Goal: Information Seeking & Learning: Learn about a topic

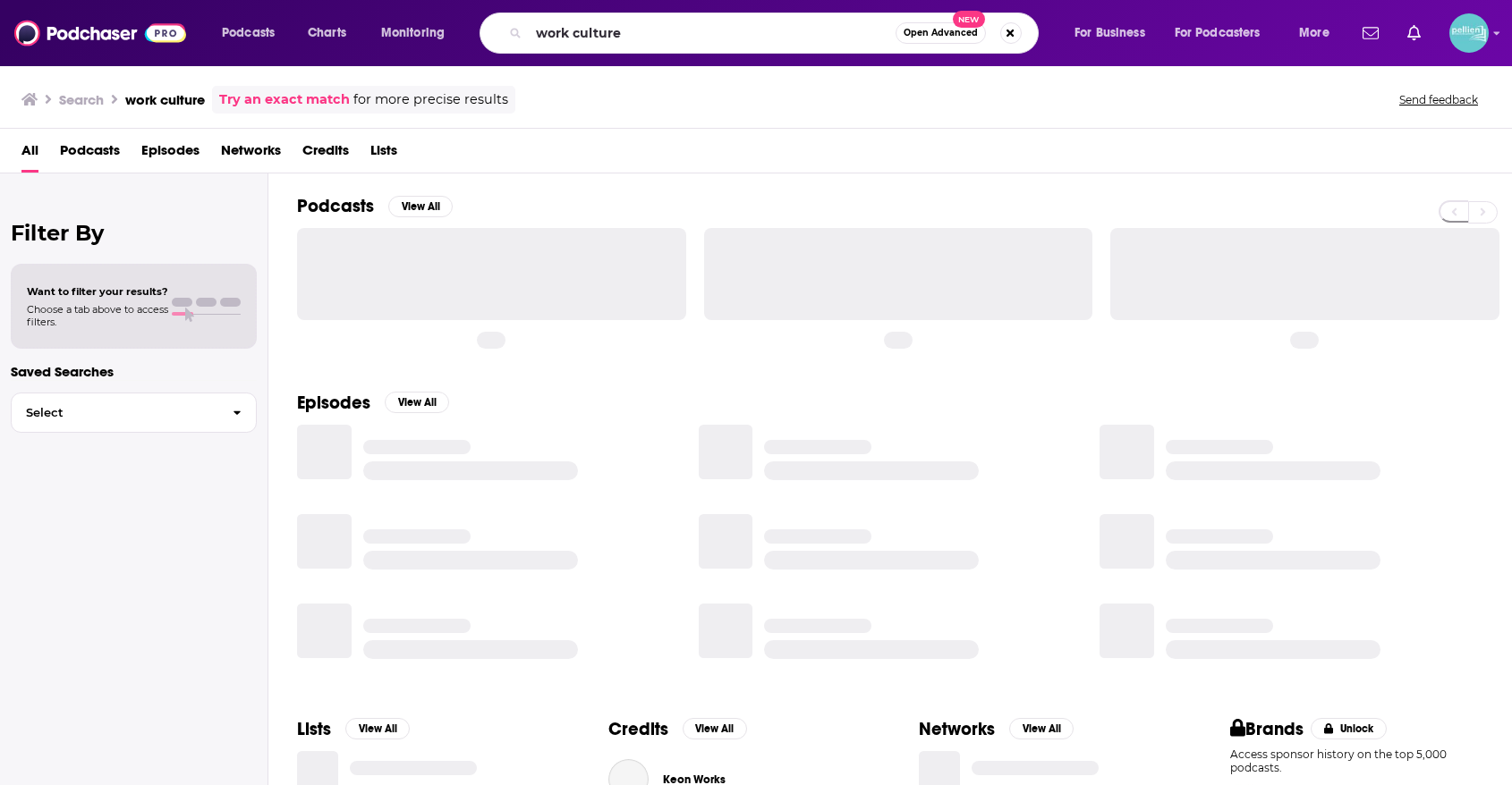
click at [725, 33] on input "work culture" at bounding box center [712, 34] width 367 height 29
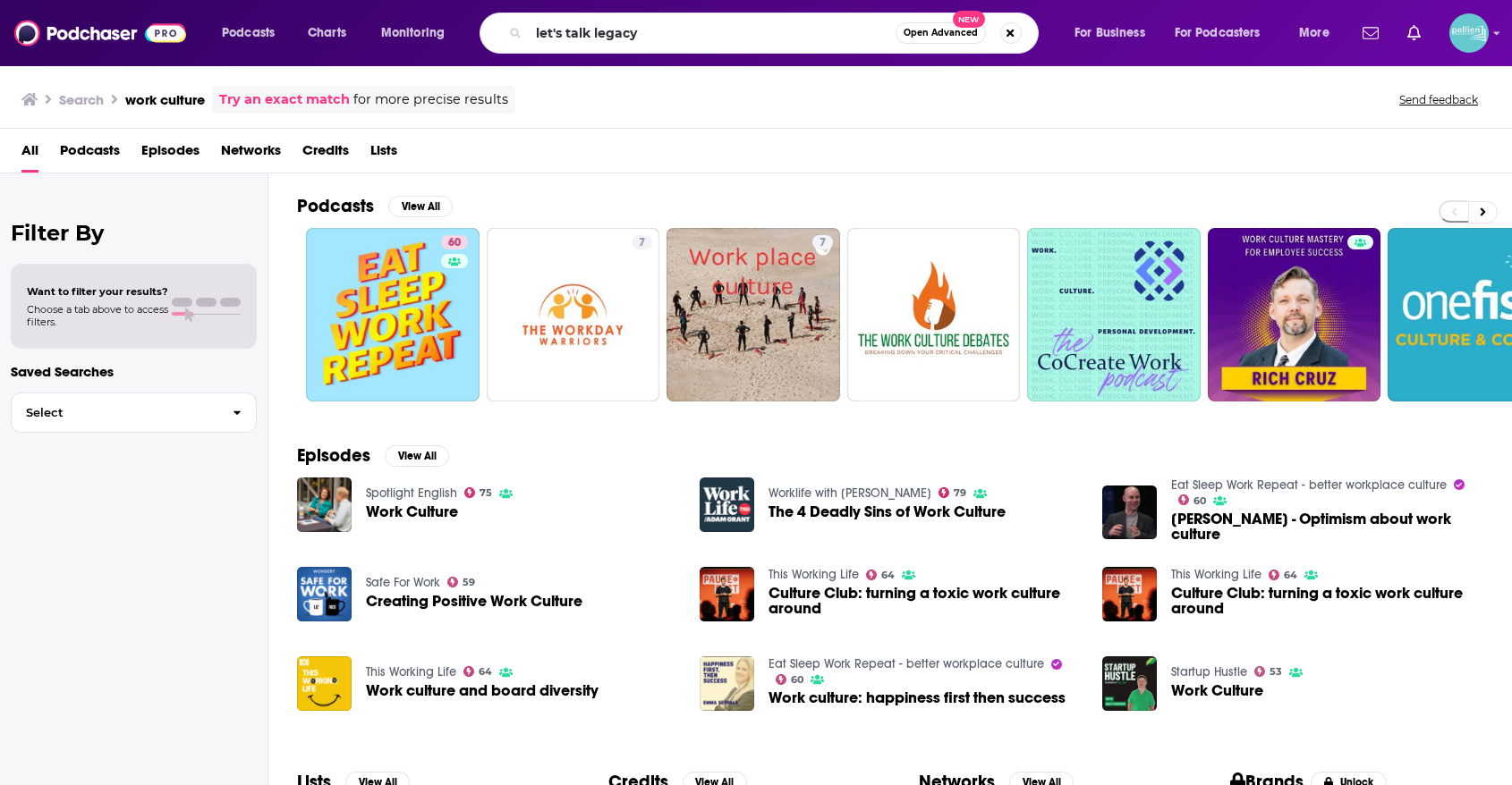
type input "let's talk legacy"
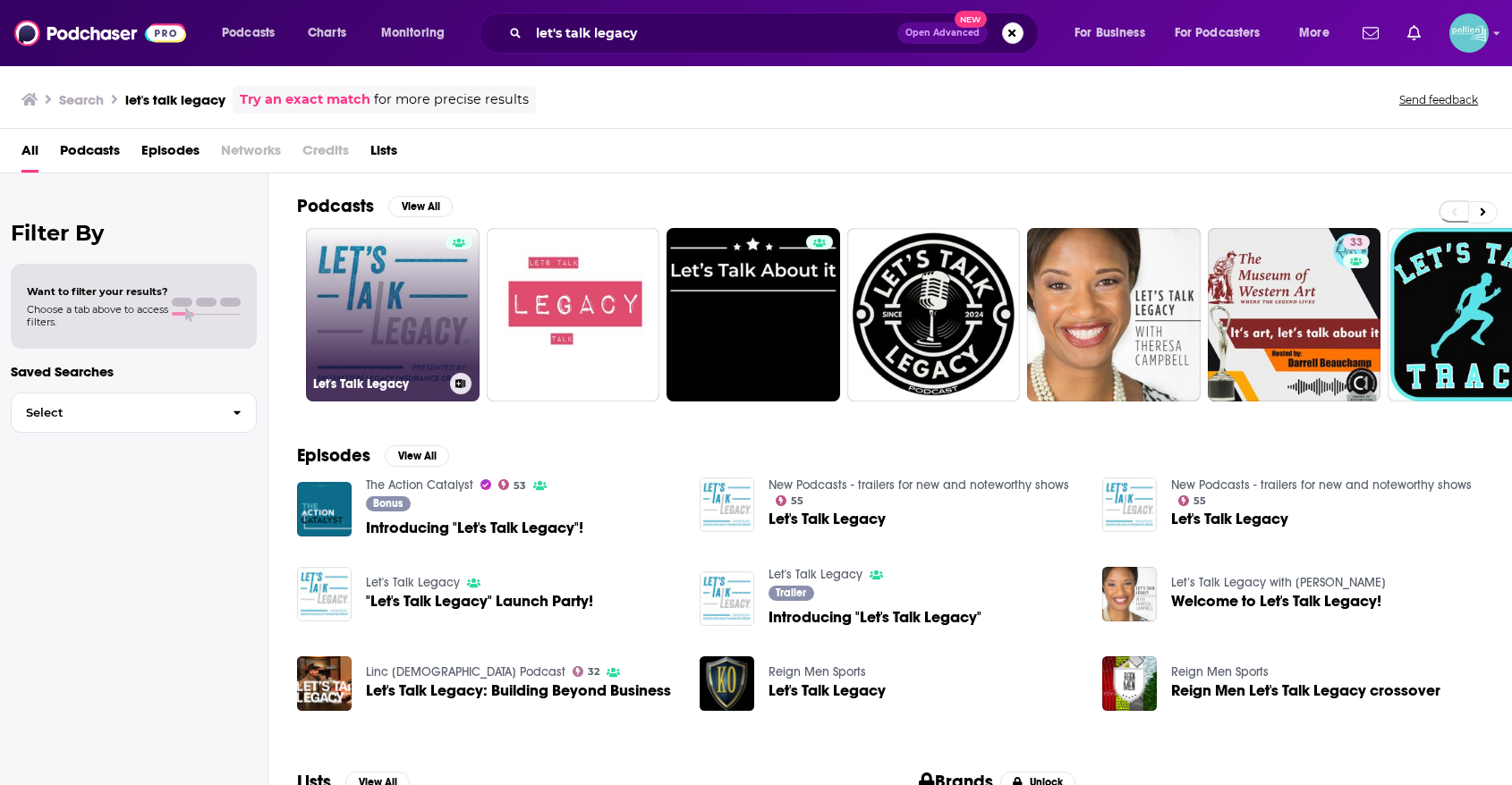
click at [400, 260] on link "Let's Talk Legacy" at bounding box center [393, 315] width 174 height 174
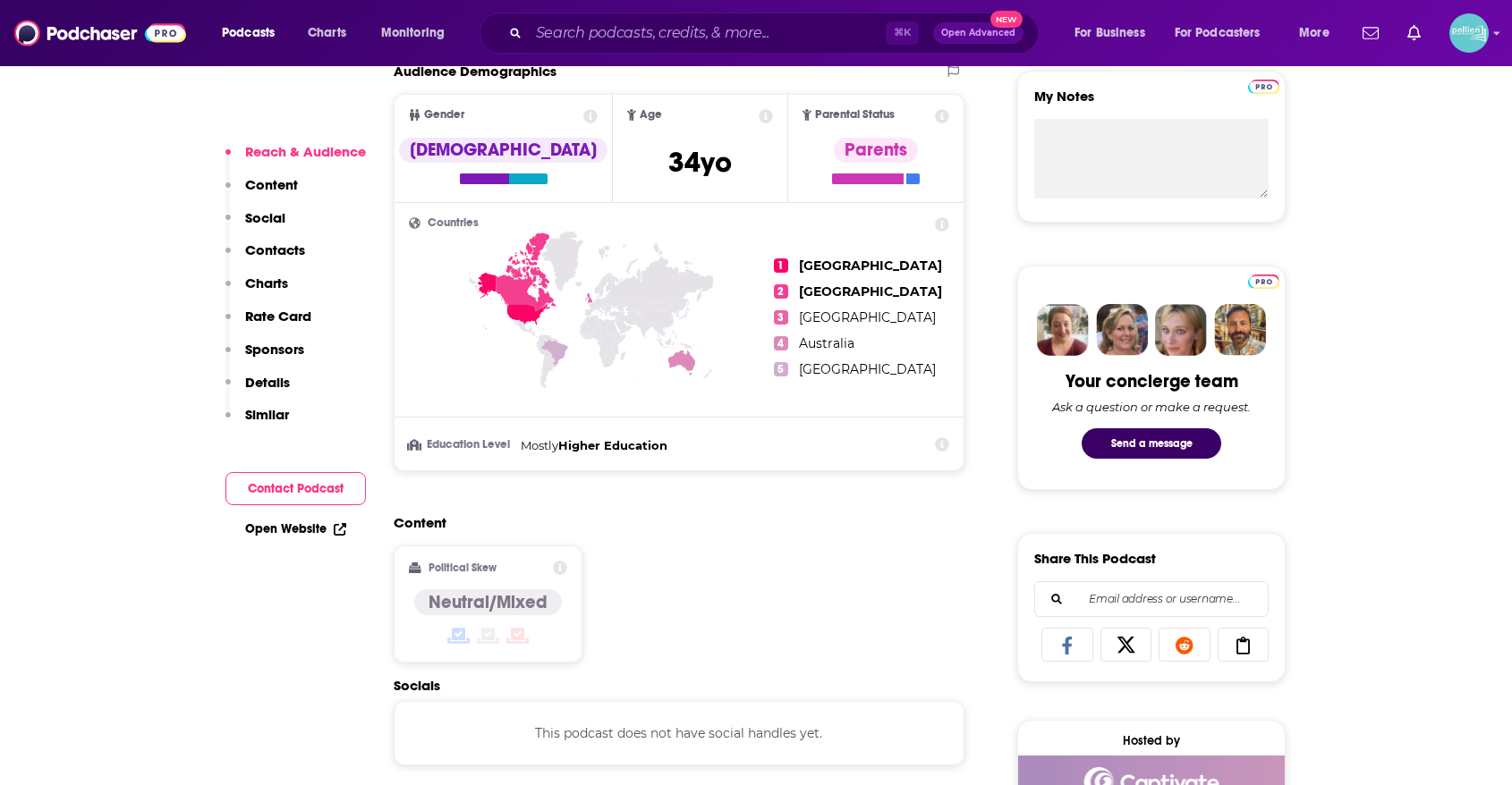
scroll to position [876, 0]
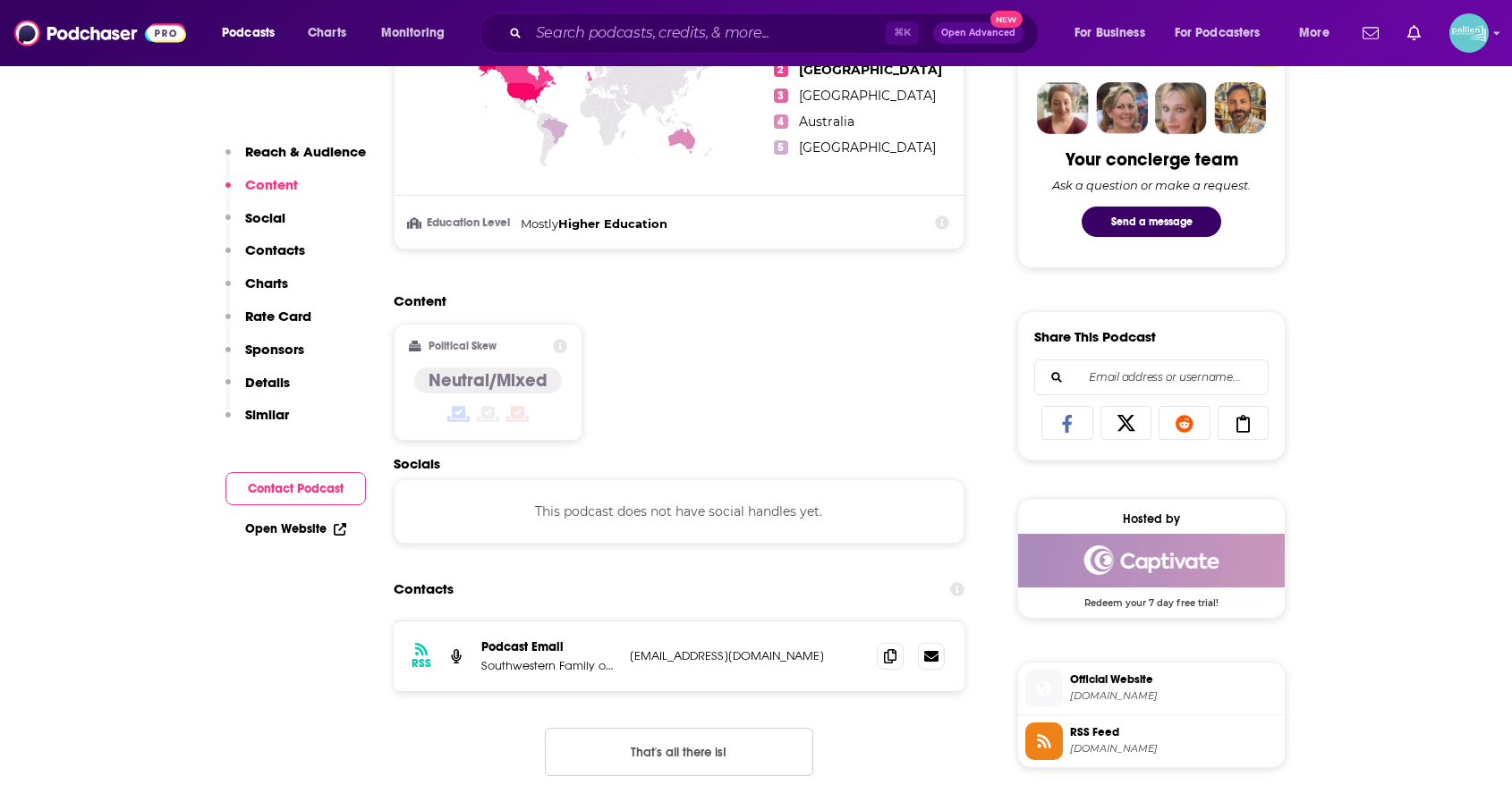
click at [313, 531] on link "Open Website" at bounding box center [296, 529] width 101 height 15
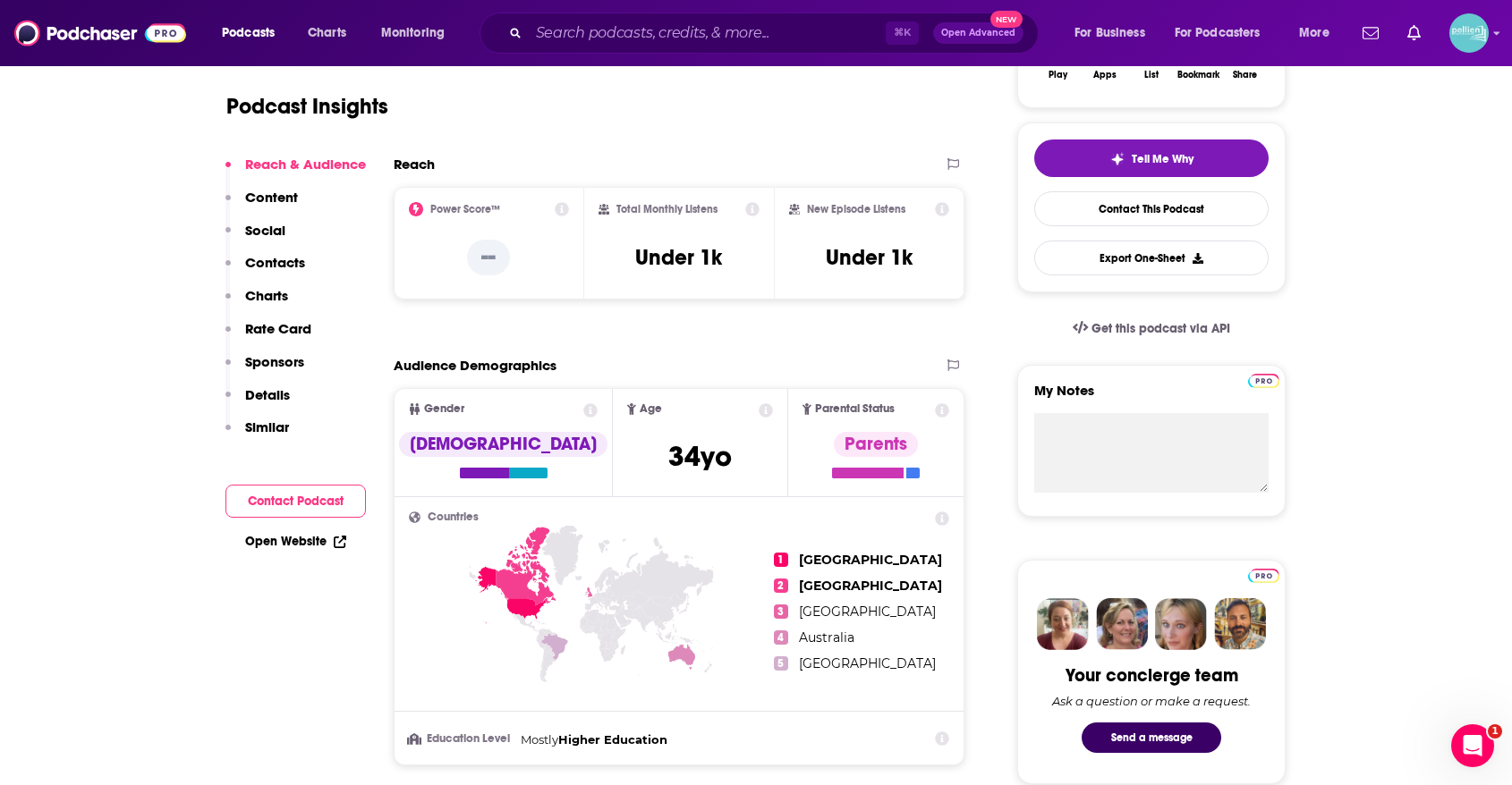
scroll to position [0, 0]
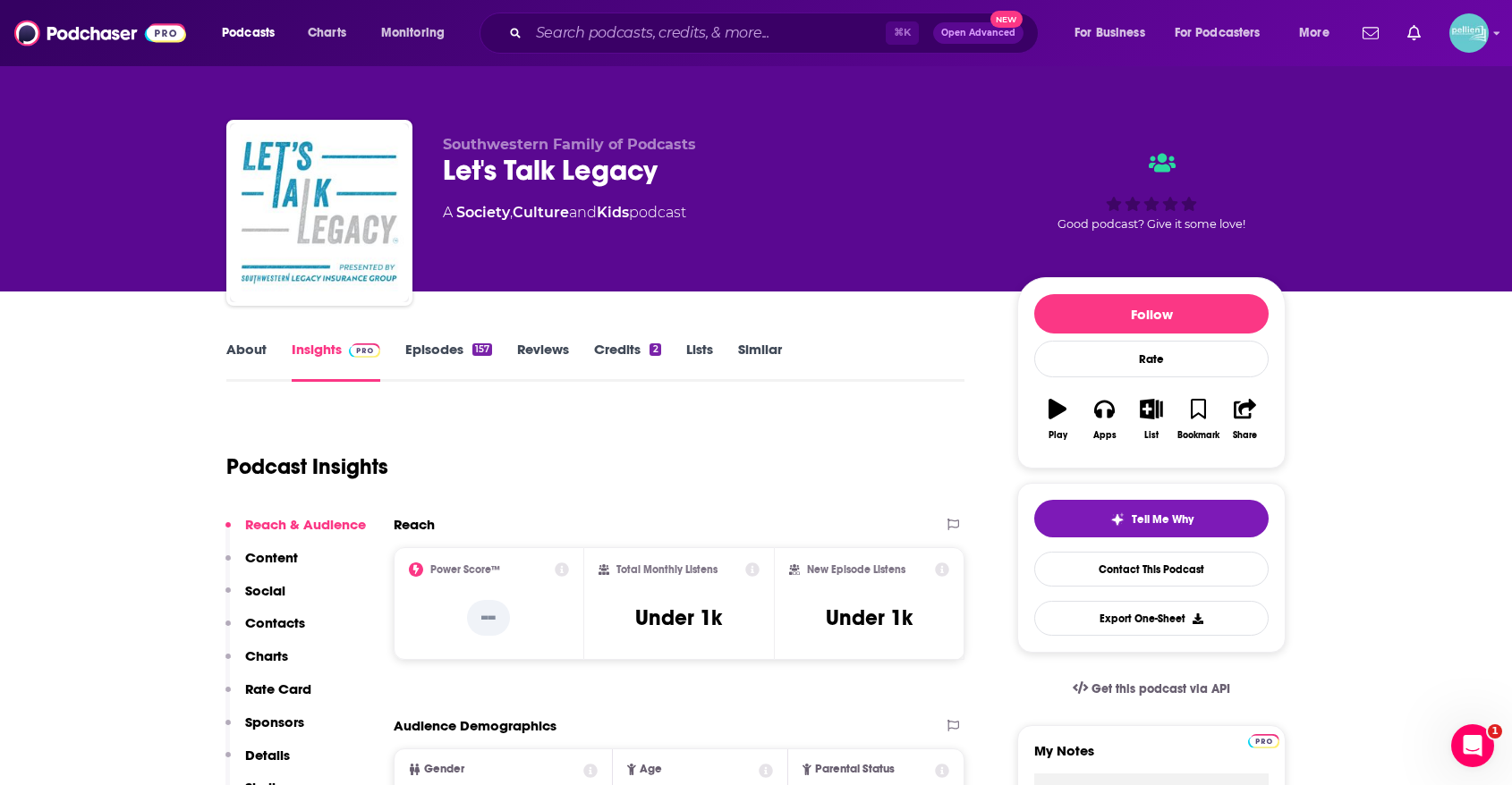
click at [239, 369] on link "About" at bounding box center [246, 360] width 40 height 41
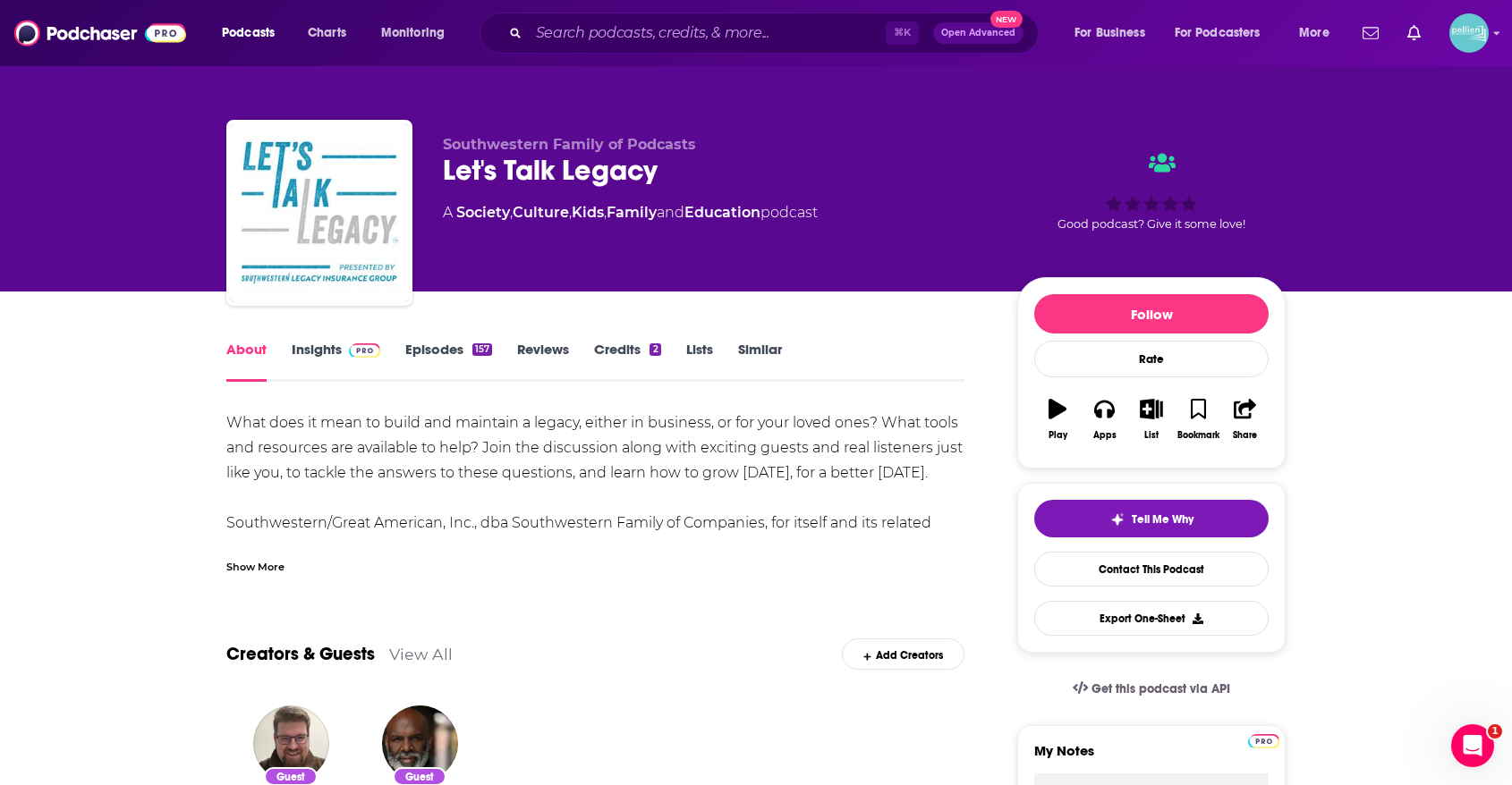
click at [456, 554] on div "Show More" at bounding box center [595, 560] width 738 height 31
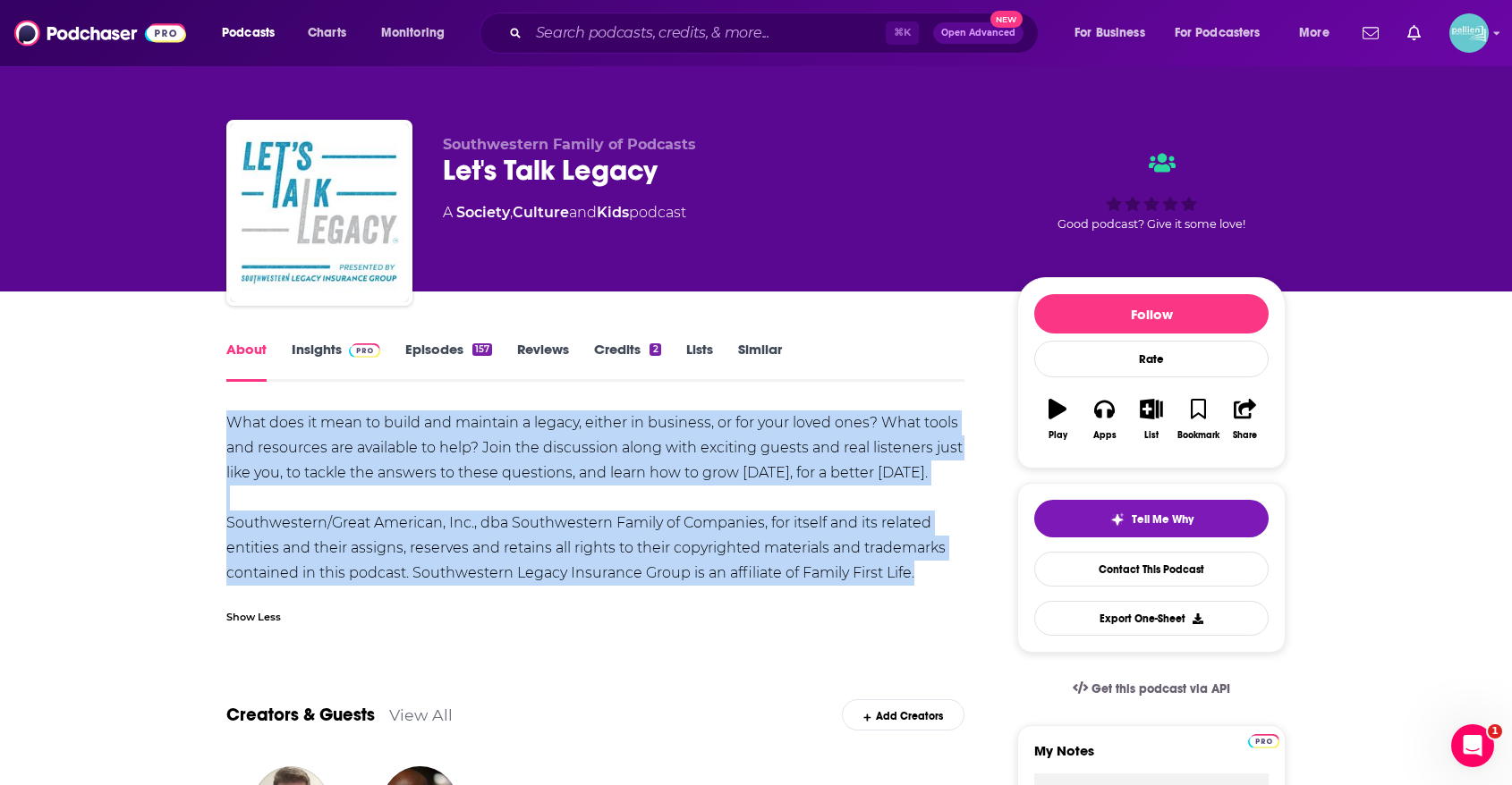
drag, startPoint x: 532, startPoint y: 592, endPoint x: 220, endPoint y: 426, distance: 353.4
copy div "What does it mean to build and maintain a legacy, either in business, or for yo…"
click at [337, 365] on link "Insights" at bounding box center [336, 360] width 89 height 41
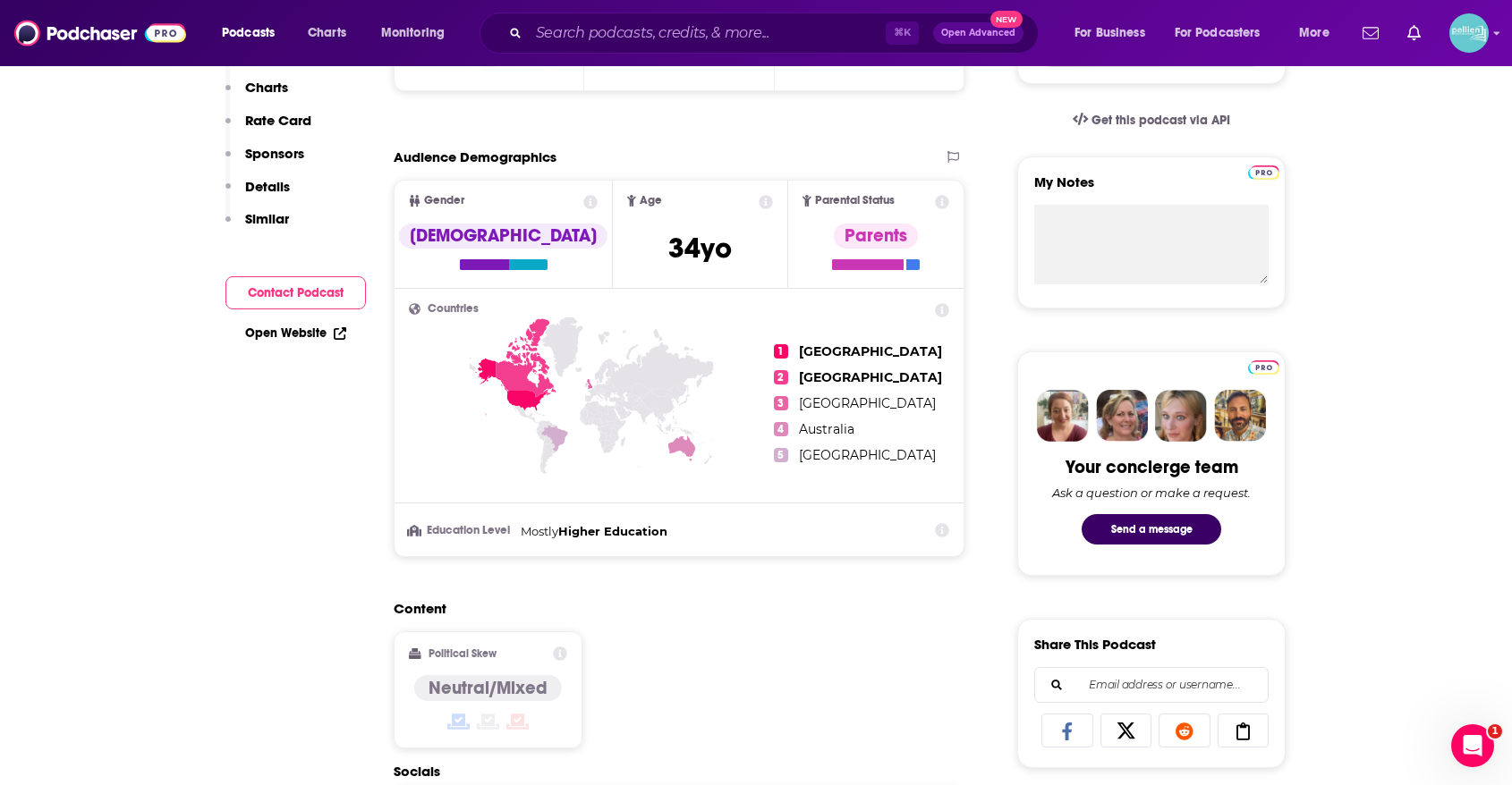
scroll to position [89, 0]
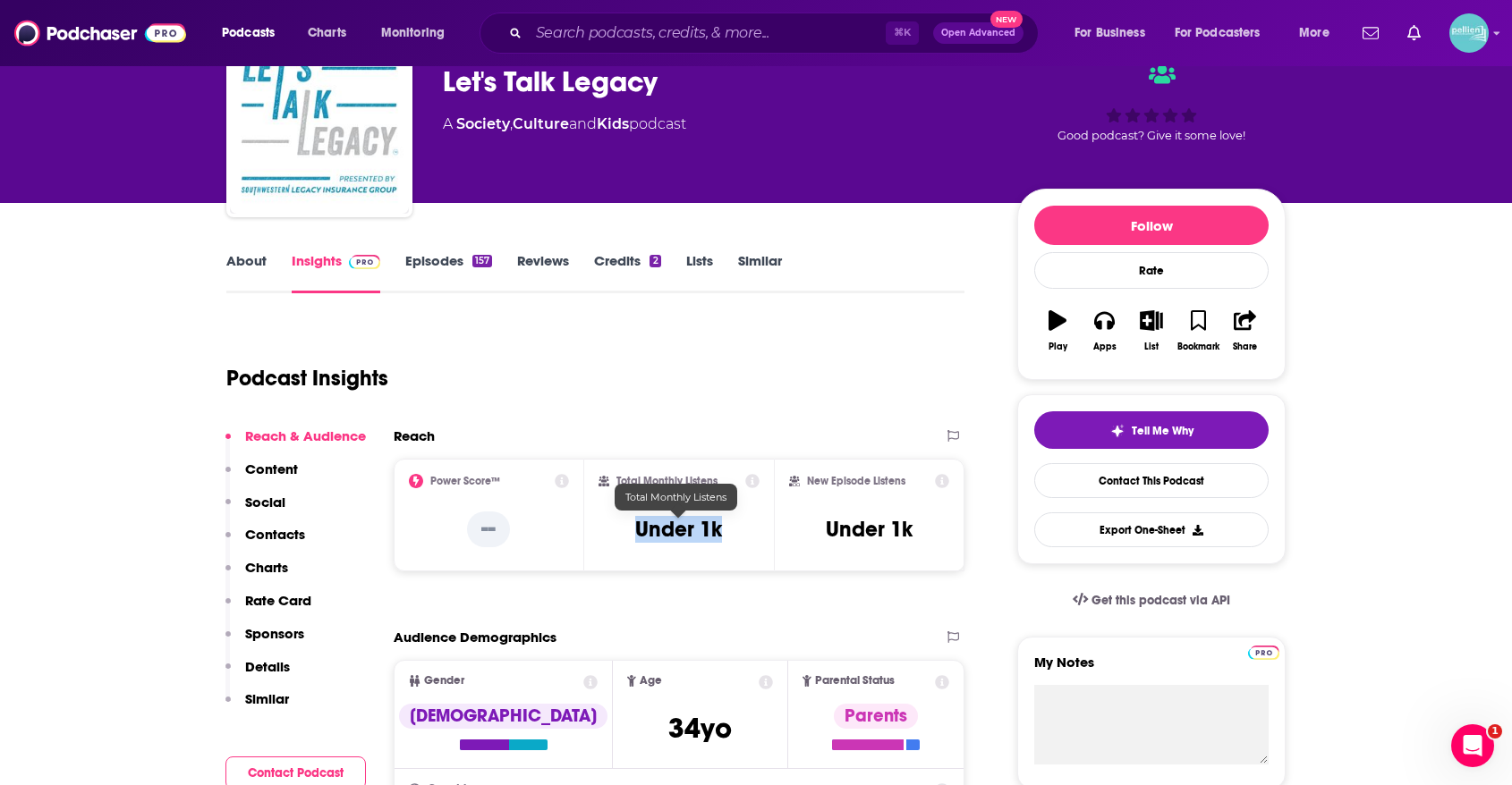
drag, startPoint x: 661, startPoint y: 537, endPoint x: 621, endPoint y: 537, distance: 40.0
click at [621, 537] on div "Total Monthly Listens Under 1k" at bounding box center [679, 515] width 162 height 82
copy h3 "Under 1k"
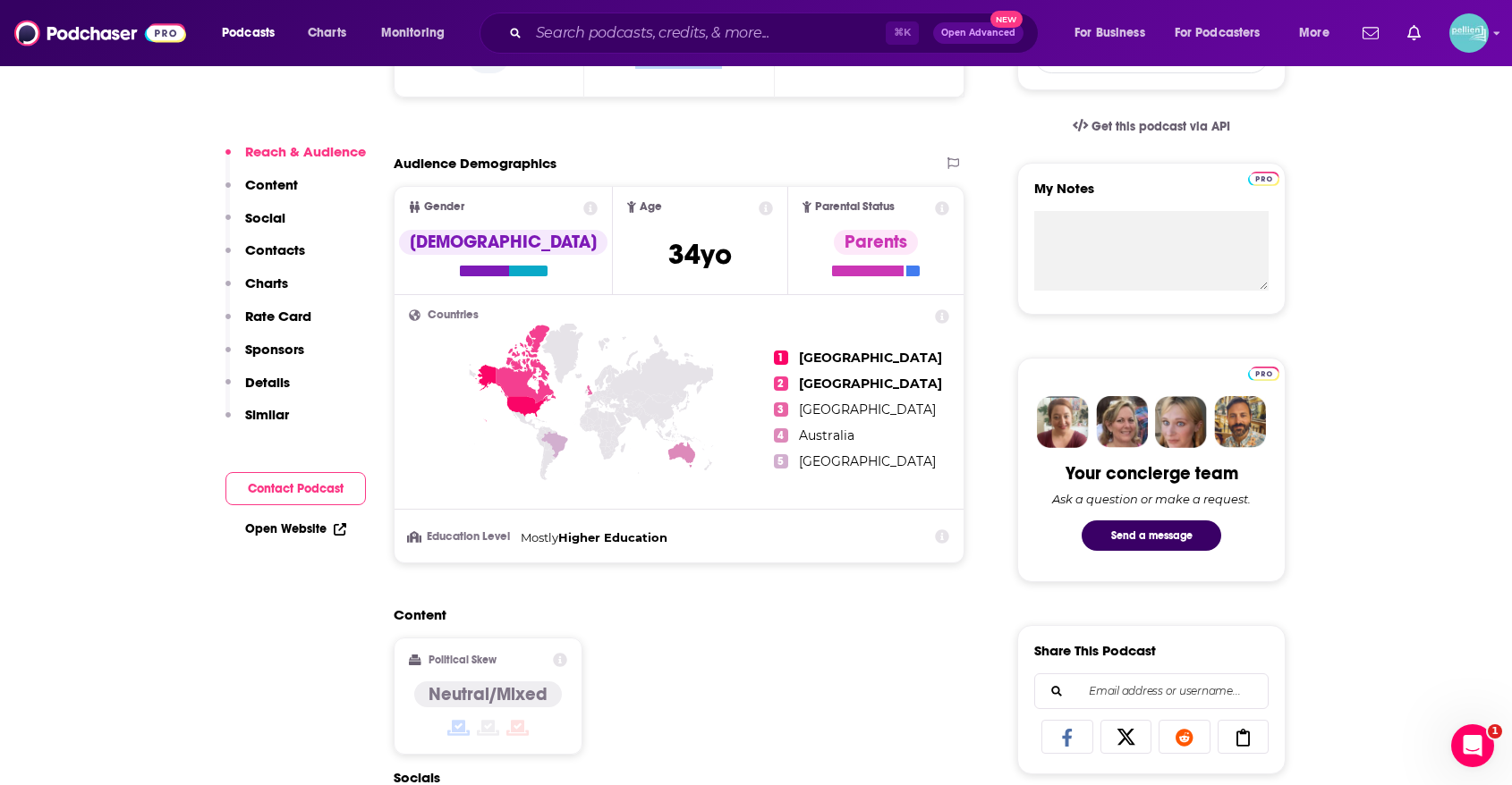
click at [325, 531] on link "Open Website" at bounding box center [296, 529] width 101 height 15
